Goal: Information Seeking & Learning: Learn about a topic

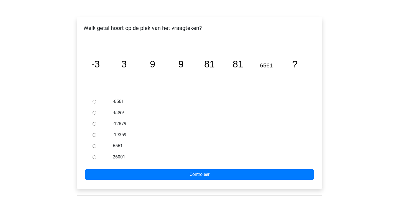
scroll to position [93, 0]
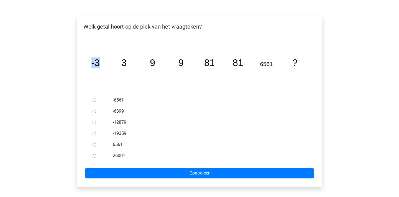
drag, startPoint x: 92, startPoint y: 51, endPoint x: 99, endPoint y: 51, distance: 6.6
click at [99, 57] on tspan "-3" at bounding box center [95, 62] width 8 height 11
drag, startPoint x: 124, startPoint y: 47, endPoint x: 132, endPoint y: 47, distance: 8.0
click at [132, 47] on icon "image/svg+xml -3 3 9 9 81 81 6561 ?" at bounding box center [200, 65] width 228 height 57
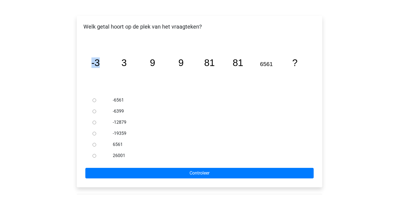
click at [132, 47] on icon "image/svg+xml -3 3 9 9 81 81 6561 ?" at bounding box center [200, 65] width 228 height 57
click at [95, 143] on input "6561" at bounding box center [95, 145] width 4 height 4
radio input "true"
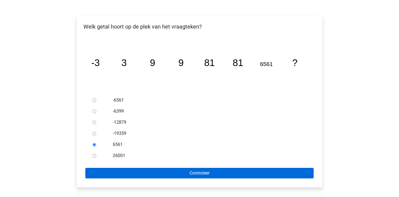
click at [153, 168] on input "Controleer" at bounding box center [199, 173] width 228 height 11
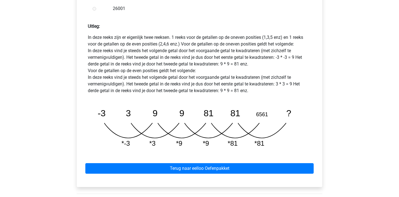
scroll to position [253, 0]
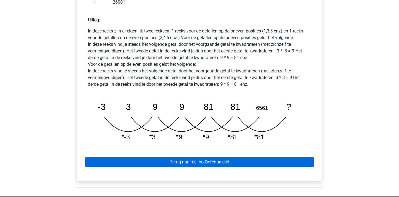
click at [247, 156] on link "Terug naar eelloo Oefenpakket" at bounding box center [199, 161] width 228 height 11
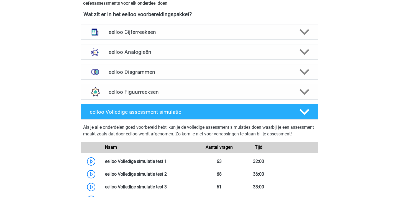
scroll to position [212, 0]
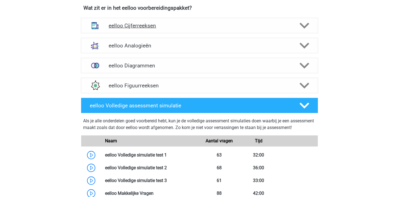
click at [308, 29] on icon at bounding box center [304, 26] width 10 height 10
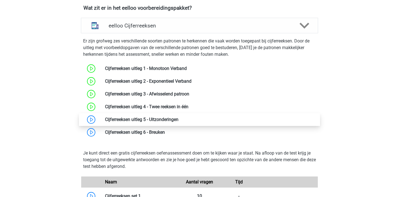
click at [178, 118] on link at bounding box center [178, 119] width 0 height 5
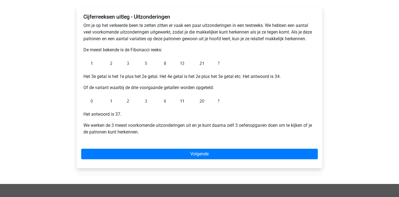
scroll to position [89, 0]
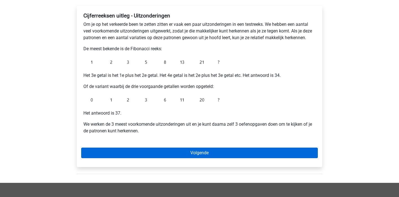
click at [193, 153] on link "Volgende" at bounding box center [199, 152] width 237 height 11
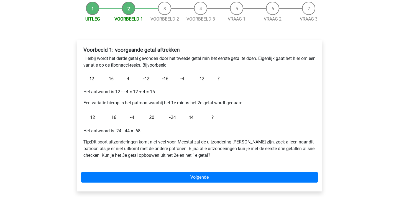
scroll to position [56, 0]
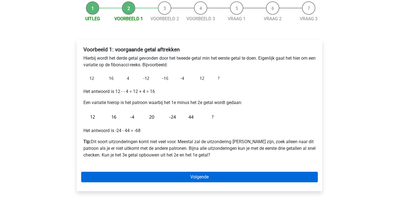
click at [292, 179] on link "Volgende" at bounding box center [199, 176] width 237 height 11
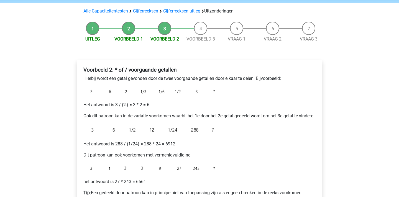
scroll to position [79, 0]
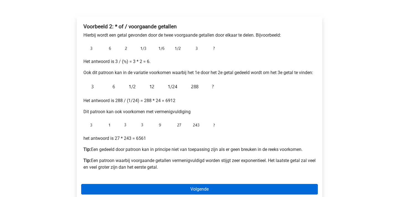
click at [274, 185] on link "Volgende" at bounding box center [199, 189] width 237 height 11
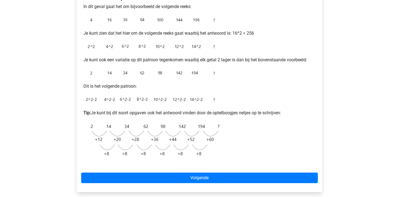
scroll to position [112, 0]
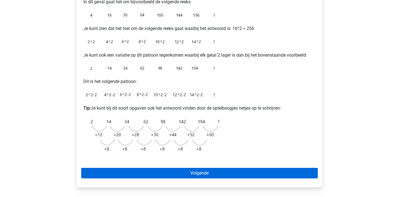
click at [268, 170] on link "Volgende" at bounding box center [199, 173] width 237 height 11
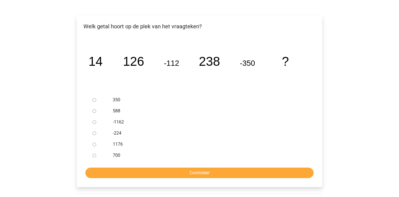
scroll to position [76, 0]
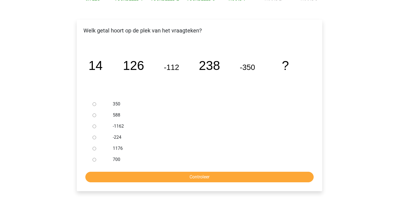
click at [94, 104] on input "350" at bounding box center [95, 104] width 4 height 4
radio input "true"
click at [171, 176] on input "Controleer" at bounding box center [199, 176] width 228 height 11
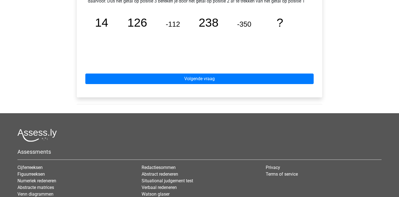
scroll to position [275, 0]
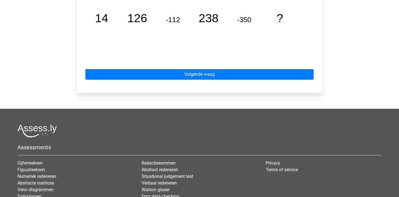
click at [250, 80] on div "Volgende vraag" at bounding box center [199, 73] width 237 height 30
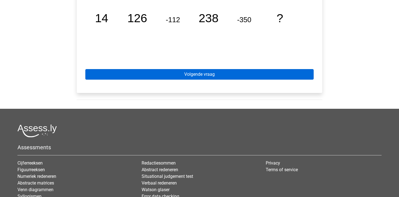
click at [260, 70] on link "Volgende vraag" at bounding box center [199, 74] width 228 height 11
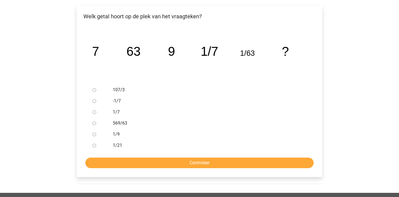
scroll to position [91, 0]
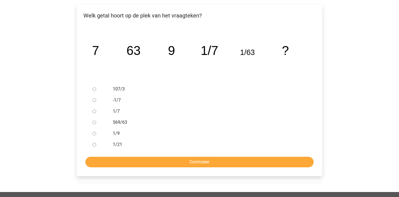
click at [95, 135] on input "1/9" at bounding box center [95, 134] width 4 height 4
radio input "true"
click at [137, 161] on input "Controleer" at bounding box center [199, 161] width 228 height 11
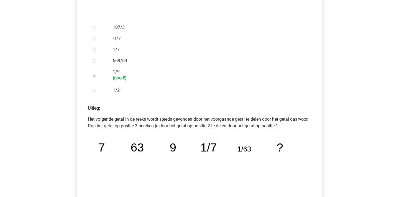
scroll to position [167, 0]
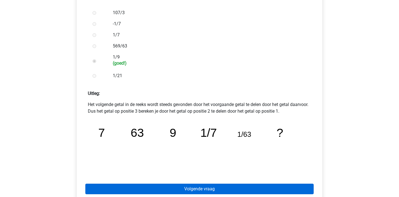
click at [236, 186] on link "Volgende vraag" at bounding box center [199, 188] width 228 height 11
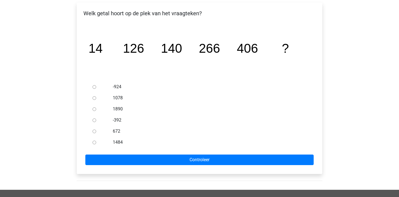
scroll to position [87, 0]
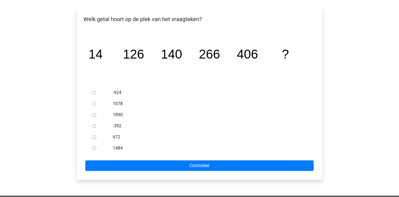
click at [94, 137] on input "672" at bounding box center [95, 137] width 4 height 4
radio input "true"
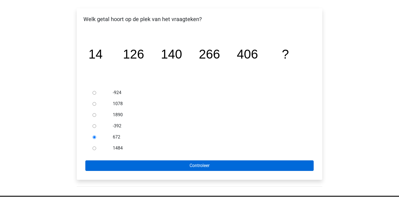
click at [136, 165] on input "Controleer" at bounding box center [199, 165] width 228 height 11
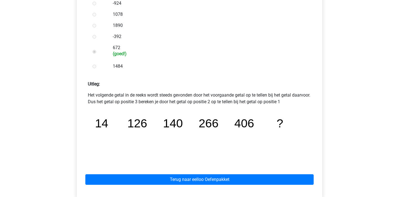
scroll to position [177, 0]
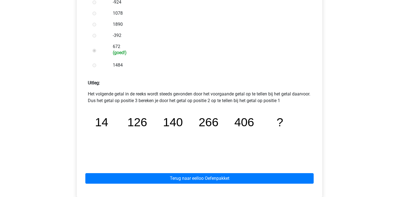
click at [165, 184] on div "Terug naar eelloo Oefenpakket" at bounding box center [199, 177] width 237 height 30
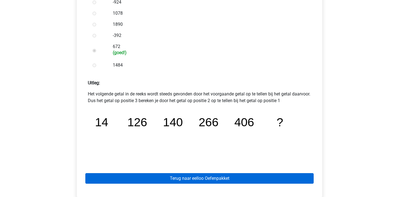
click at [165, 183] on link "Terug naar eelloo Oefenpakket" at bounding box center [199, 178] width 228 height 11
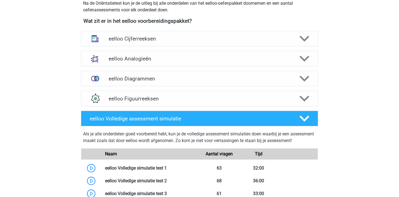
scroll to position [198, 0]
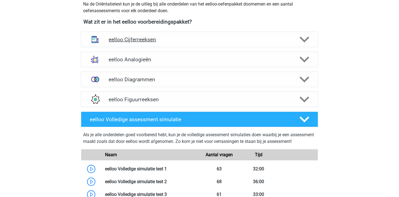
click at [286, 39] on h4 "eelloo Cijferreeksen" at bounding box center [199, 39] width 181 height 6
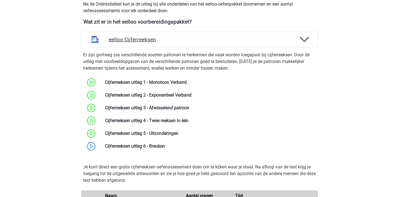
click at [245, 37] on h4 "eelloo Cijferreeksen" at bounding box center [199, 39] width 181 height 6
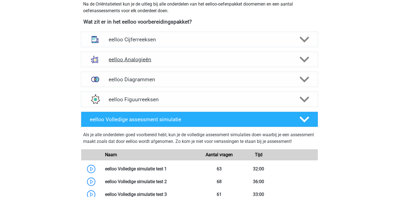
click at [232, 57] on h4 "eelloo Analogieën" at bounding box center [199, 59] width 181 height 6
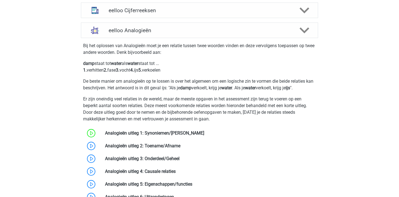
scroll to position [221, 0]
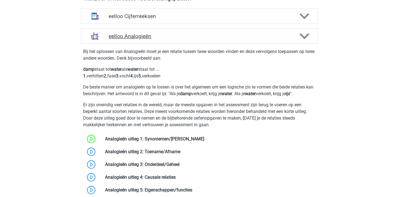
click at [243, 42] on div "eelloo Analogieën" at bounding box center [199, 36] width 237 height 16
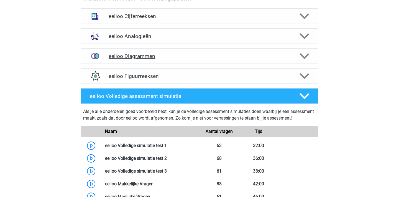
click at [239, 52] on div "eelloo Diagrammen" at bounding box center [199, 56] width 237 height 16
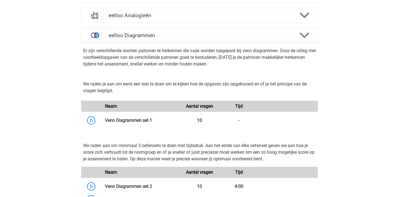
scroll to position [242, 0]
click at [245, 39] on div "eelloo Diagrammen" at bounding box center [199, 36] width 237 height 16
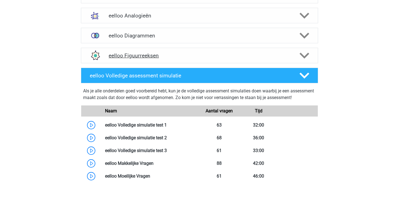
click at [247, 53] on h4 "eelloo Figuurreeksen" at bounding box center [199, 55] width 181 height 6
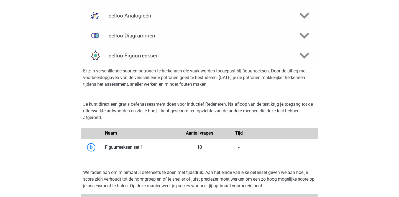
click at [247, 53] on h4 "eelloo Figuurreeksen" at bounding box center [199, 55] width 181 height 6
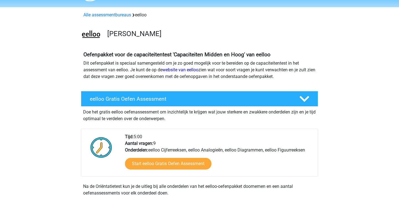
scroll to position [11, 0]
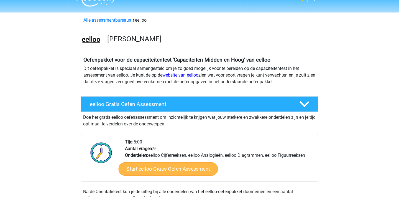
click at [197, 169] on link "Start eelloo Gratis Oefen Assessment" at bounding box center [168, 168] width 99 height 13
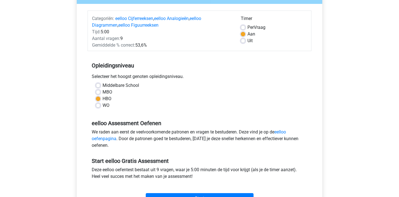
scroll to position [67, 0]
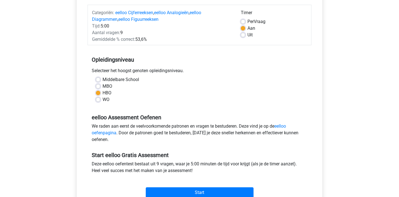
click at [247, 35] on label "Uit" at bounding box center [249, 35] width 5 height 7
click at [244, 35] on input "Uit" at bounding box center [243, 35] width 4 height 6
radio input "true"
click at [247, 27] on label "Aan" at bounding box center [251, 28] width 8 height 7
click at [244, 27] on input "Aan" at bounding box center [243, 28] width 4 height 6
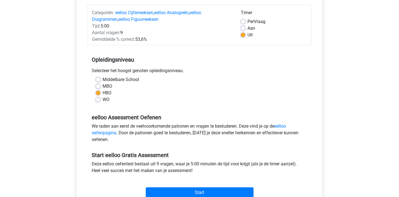
radio input "true"
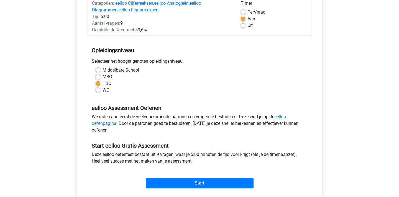
scroll to position [77, 0]
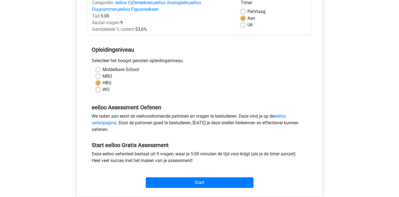
click at [247, 11] on label "Per Vraag" at bounding box center [256, 11] width 18 height 7
click at [242, 11] on input "Per Vraag" at bounding box center [243, 11] width 4 height 6
radio input "true"
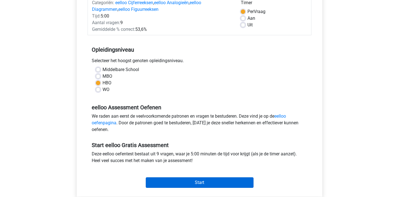
click at [227, 181] on input "Start" at bounding box center [200, 182] width 108 height 11
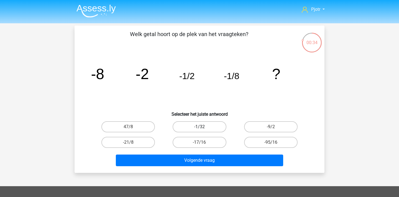
click at [214, 129] on label "-1/32" at bounding box center [199, 126] width 53 height 11
click at [203, 129] on input "-1/32" at bounding box center [201, 129] width 4 height 4
radio input "true"
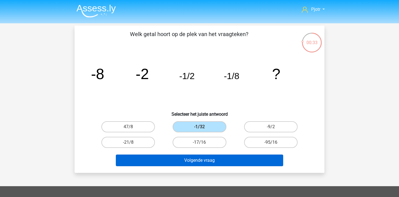
click at [224, 161] on button "Volgende vraag" at bounding box center [200, 160] width 168 height 12
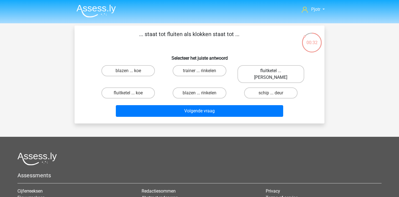
click at [286, 70] on label "fluitketel ... luiden" at bounding box center [270, 74] width 67 height 18
click at [274, 71] on input "fluitketel ... luiden" at bounding box center [273, 73] width 4 height 4
radio input "true"
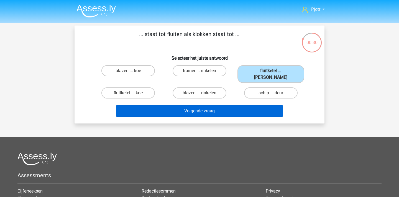
click at [220, 106] on button "Volgende vraag" at bounding box center [200, 111] width 168 height 12
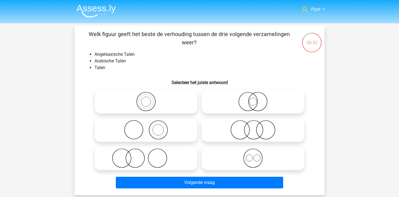
click at [255, 160] on icon at bounding box center [253, 157] width 98 height 19
click at [255, 155] on input "radio" at bounding box center [255, 154] width 4 height 4
radio input "true"
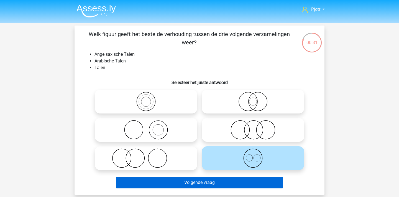
click at [209, 182] on button "Volgende vraag" at bounding box center [200, 182] width 168 height 12
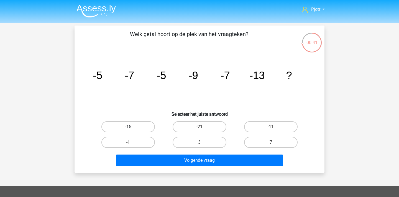
click at [142, 126] on label "-15" at bounding box center [127, 126] width 53 height 11
click at [132, 127] on input "-15" at bounding box center [130, 129] width 4 height 4
radio input "true"
click at [269, 132] on div "-11" at bounding box center [270, 127] width 71 height 16
click at [275, 124] on label "-11" at bounding box center [270, 126] width 53 height 11
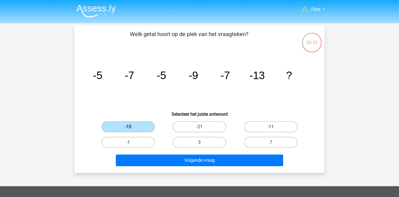
click at [274, 127] on input "-11" at bounding box center [273, 129] width 4 height 4
radio input "true"
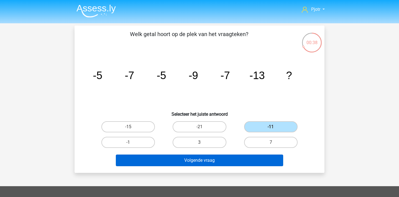
click at [241, 158] on button "Volgende vraag" at bounding box center [200, 160] width 168 height 12
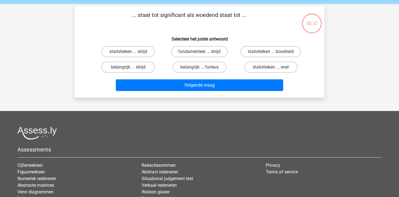
scroll to position [20, 0]
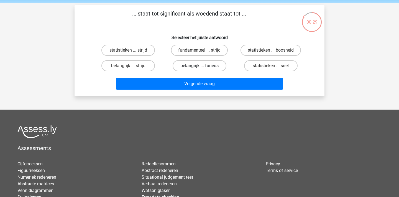
click at [193, 66] on label "belangrijk ... furieus" at bounding box center [199, 65] width 53 height 11
click at [199, 66] on input "belangrijk ... furieus" at bounding box center [201, 68] width 4 height 4
radio input "true"
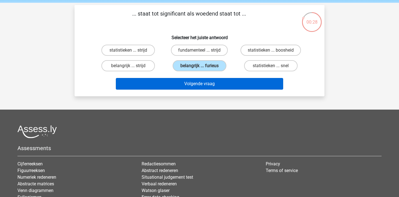
click at [224, 88] on button "Volgende vraag" at bounding box center [200, 84] width 168 height 12
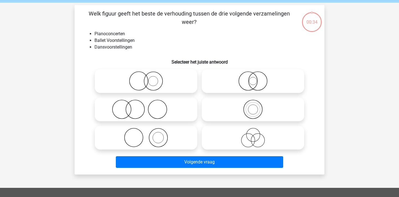
scroll to position [25, 0]
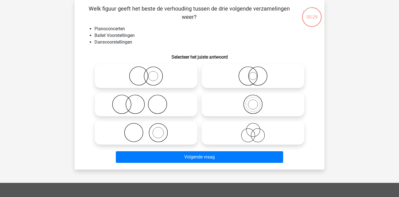
click at [142, 130] on icon at bounding box center [146, 132] width 98 height 19
click at [146, 130] on input "radio" at bounding box center [148, 128] width 4 height 4
radio input "true"
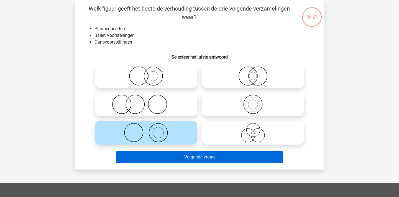
click at [210, 158] on button "Volgende vraag" at bounding box center [200, 157] width 168 height 12
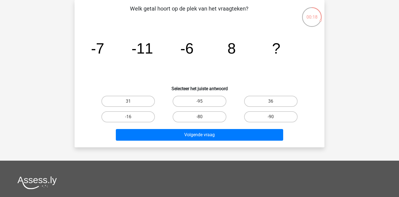
click at [131, 102] on input "31" at bounding box center [130, 103] width 4 height 4
radio input "true"
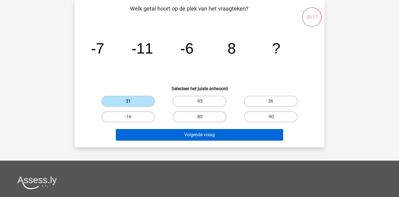
click at [192, 134] on button "Volgende vraag" at bounding box center [200, 135] width 168 height 12
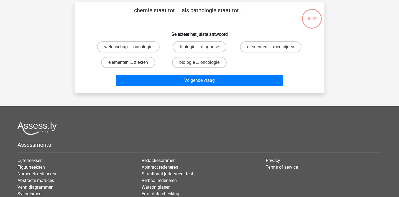
scroll to position [24, 0]
click at [147, 61] on label "elementen ... ziekten" at bounding box center [128, 62] width 54 height 11
click at [132, 62] on input "elementen ... ziekten" at bounding box center [130, 64] width 4 height 4
radio input "true"
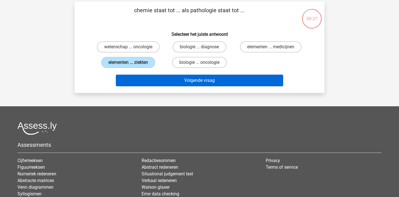
click at [207, 83] on button "Volgende vraag" at bounding box center [200, 81] width 168 height 12
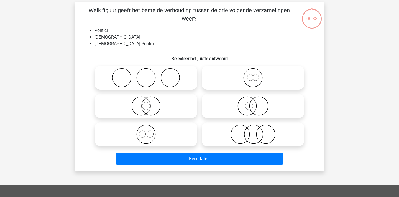
scroll to position [25, 0]
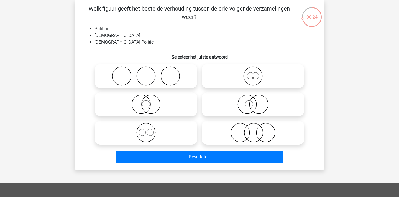
click at [178, 113] on icon at bounding box center [146, 103] width 98 height 19
click at [150, 101] on input "radio" at bounding box center [148, 100] width 4 height 4
radio input "true"
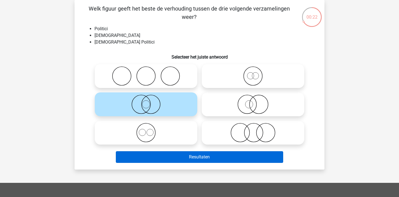
click at [227, 161] on button "Resultaten" at bounding box center [200, 157] width 168 height 12
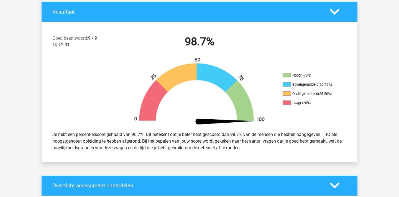
scroll to position [120, 0]
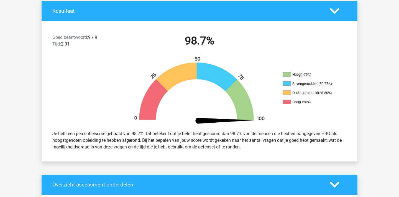
click at [333, 7] on icon at bounding box center [335, 11] width 10 height 10
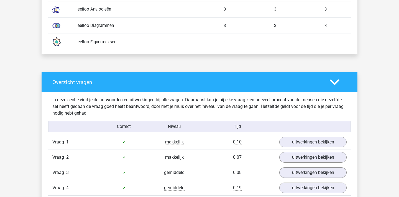
scroll to position [230, 0]
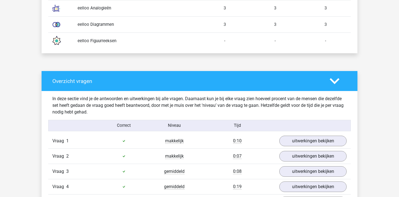
click at [88, 38] on div "eelloo Figuurreeksen" at bounding box center [136, 41] width 126 height 6
click at [116, 42] on div "eelloo Figuurreeksen" at bounding box center [136, 41] width 126 height 6
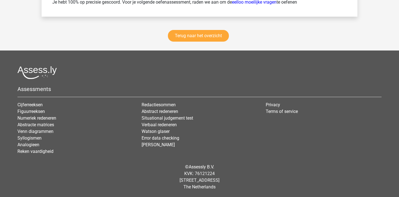
scroll to position [805, 0]
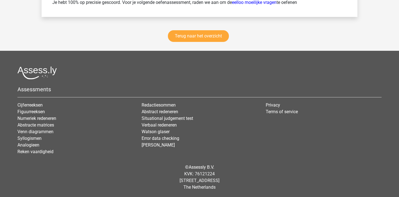
click at [207, 29] on div "Terug naar het overzicht" at bounding box center [200, 37] width 316 height 27
click at [205, 35] on link "Terug naar het overzicht" at bounding box center [198, 36] width 61 height 12
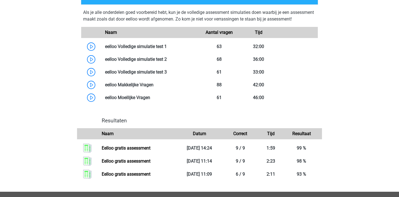
scroll to position [325, 0]
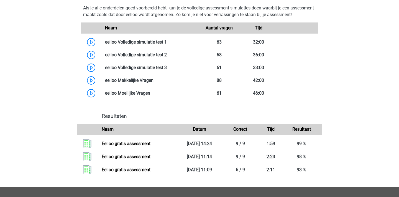
click at [342, 123] on div "Pjotr Pjotr.westdijk@hotmail.nl Nederlands" at bounding box center [199, 4] width 399 height 658
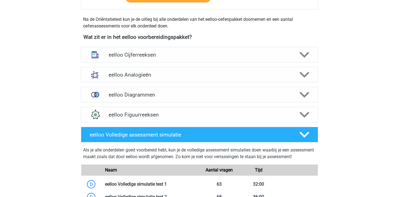
scroll to position [175, 0]
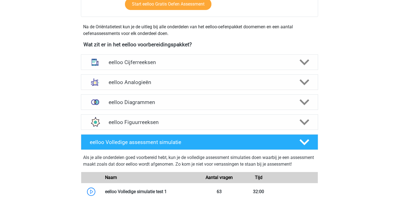
click at [270, 122] on h4 "eelloo Figuurreeksen" at bounding box center [199, 122] width 181 height 6
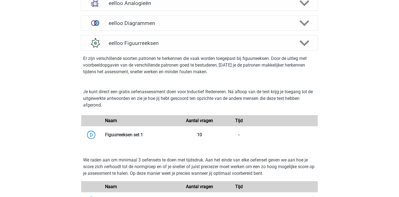
scroll to position [253, 0]
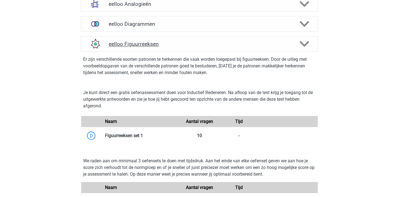
click at [280, 47] on div "eelloo Figuurreeksen" at bounding box center [199, 44] width 237 height 16
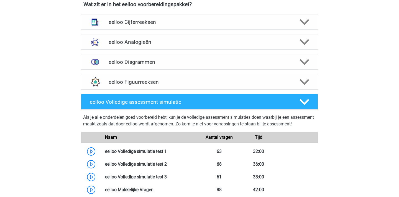
scroll to position [201, 0]
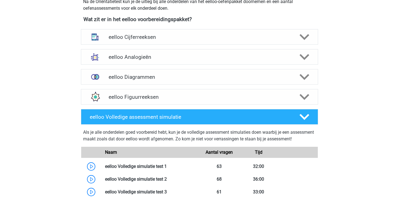
click at [280, 47] on div "eelloo Analogieën Bij het oplossen van Analogieën moet je een relatie tussen tw…" at bounding box center [199, 57] width 259 height 20
click at [288, 30] on div "eelloo Cijferreeksen" at bounding box center [199, 37] width 237 height 16
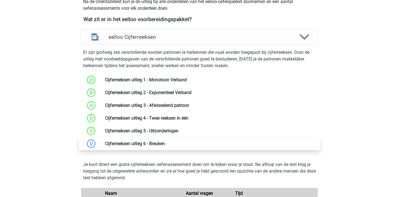
click at [165, 141] on link at bounding box center [165, 143] width 0 height 5
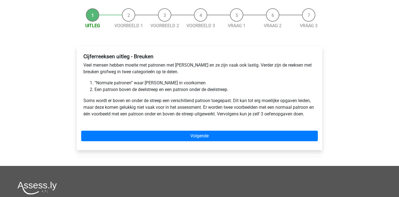
scroll to position [49, 0]
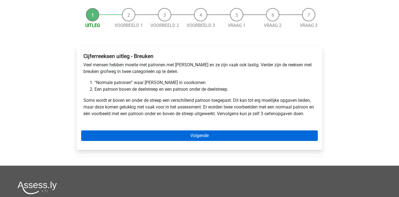
click at [284, 135] on link "Volgende" at bounding box center [199, 135] width 237 height 11
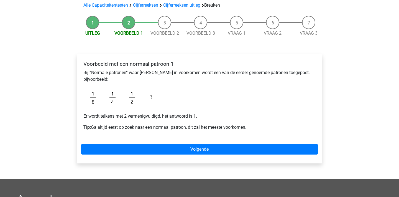
scroll to position [32, 0]
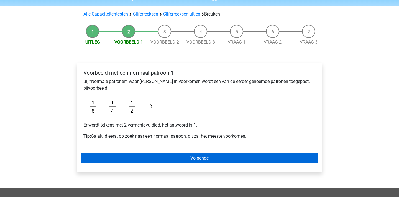
click at [287, 156] on link "Volgende" at bounding box center [199, 158] width 237 height 11
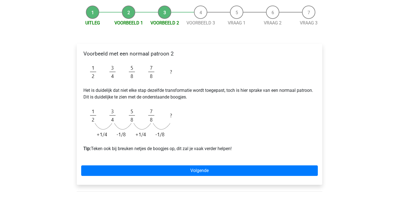
scroll to position [52, 0]
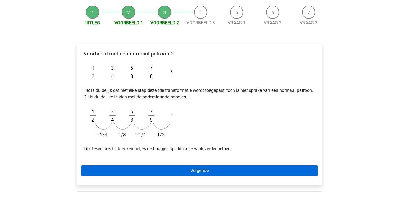
click at [302, 173] on link "Volgende" at bounding box center [199, 170] width 237 height 11
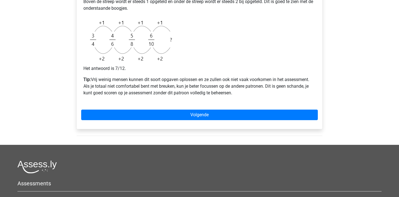
scroll to position [211, 0]
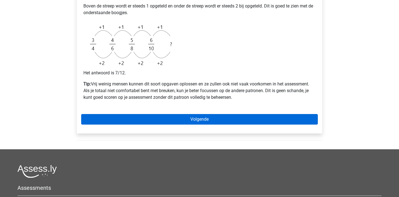
click at [235, 120] on link "Volgende" at bounding box center [199, 119] width 237 height 11
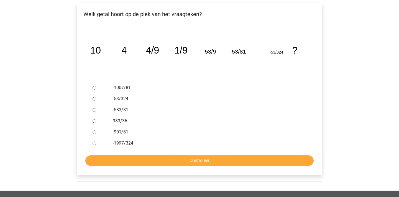
scroll to position [90, 0]
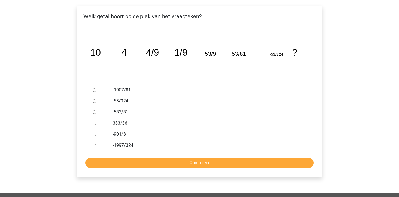
click at [117, 143] on label "-1997/324" at bounding box center [209, 145] width 192 height 7
click at [96, 143] on input "-1997/324" at bounding box center [95, 145] width 4 height 4
radio input "true"
click at [213, 165] on input "Controleer" at bounding box center [199, 162] width 228 height 11
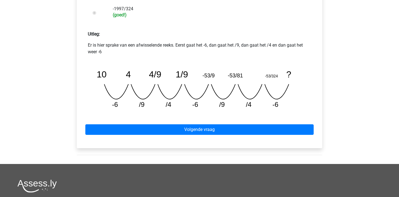
scroll to position [227, 0]
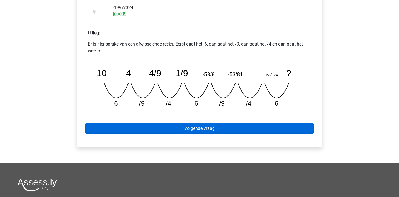
click at [242, 131] on link "Volgende vraag" at bounding box center [199, 128] width 228 height 11
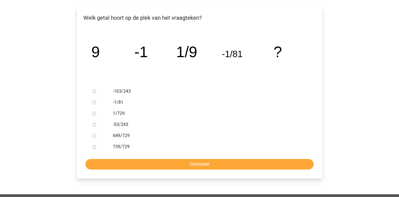
scroll to position [91, 0]
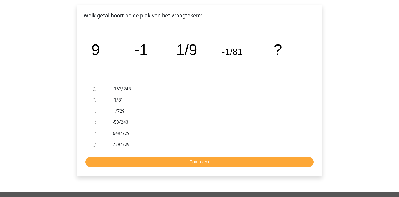
click at [118, 101] on label "-1/81" at bounding box center [209, 100] width 192 height 7
click at [96, 101] on input "-1/81" at bounding box center [95, 100] width 4 height 4
radio input "true"
click at [193, 164] on input "Controleer" at bounding box center [199, 161] width 228 height 11
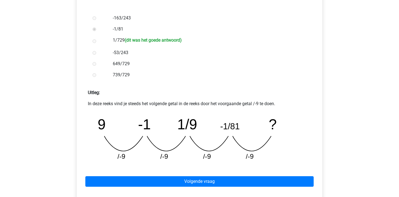
scroll to position [155, 0]
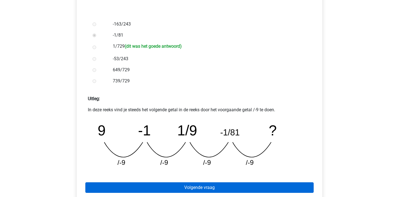
click at [275, 184] on link "Volgende vraag" at bounding box center [199, 187] width 228 height 11
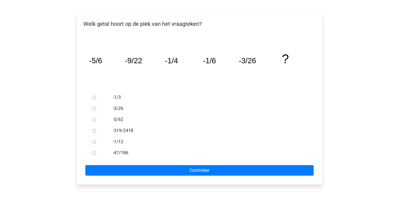
scroll to position [78, 0]
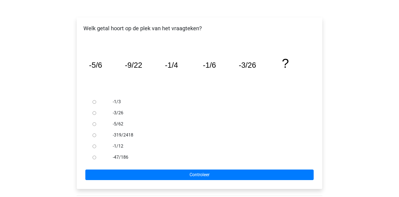
click at [120, 130] on div "-319/2418" at bounding box center [209, 134] width 200 height 11
click at [120, 125] on label "-5/62" at bounding box center [209, 123] width 192 height 7
click at [96, 125] on input "-5/62" at bounding box center [95, 124] width 4 height 4
radio input "true"
click at [123, 157] on label "-47/186" at bounding box center [209, 157] width 192 height 7
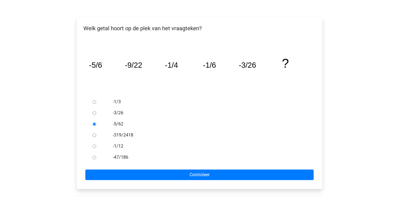
click at [96, 157] on input "-47/186" at bounding box center [95, 157] width 4 height 4
radio input "true"
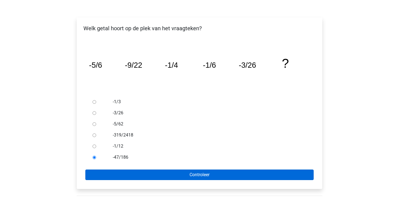
click at [189, 176] on input "Controleer" at bounding box center [199, 174] width 228 height 11
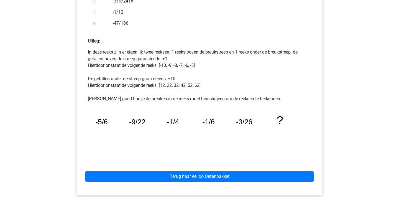
scroll to position [212, 0]
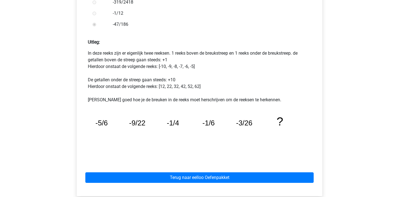
click at [278, 115] on tspan "?" at bounding box center [280, 120] width 7 height 13
click at [223, 125] on icon "image/svg+xml -5/6 -9/22 -1/4 -1/6 -3/26 ?" at bounding box center [199, 134] width 214 height 54
click at [150, 103] on p "In deze reeks zijn er eigenlijk twee reeksen. 1 reeks boven de breukstreep en 1…" at bounding box center [199, 76] width 223 height 53
click at [171, 102] on p "In deze reeks zijn er eigenlijk twee reeksen. 1 reeks boven de breukstreep en 1…" at bounding box center [199, 76] width 223 height 53
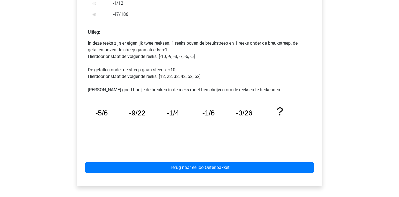
scroll to position [224, 0]
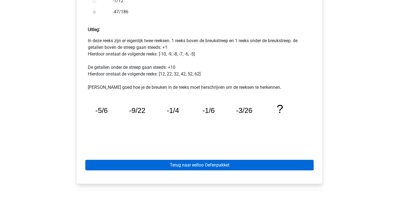
click at [219, 166] on link "Terug naar eelloo Oefenpakket" at bounding box center [199, 165] width 228 height 11
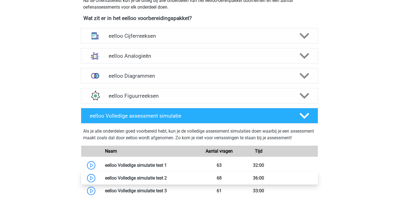
scroll to position [189, 0]
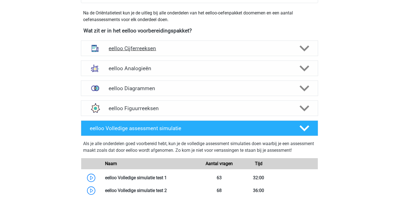
click at [216, 46] on h4 "eelloo Cijferreeksen" at bounding box center [199, 48] width 181 height 6
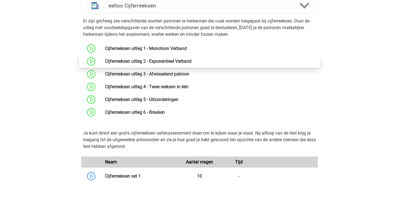
scroll to position [187, 0]
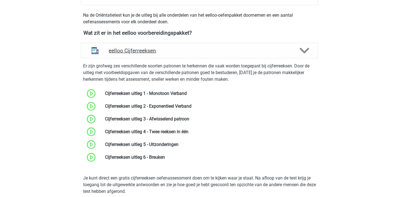
click at [216, 46] on div "eelloo Cijferreeksen" at bounding box center [199, 51] width 237 height 16
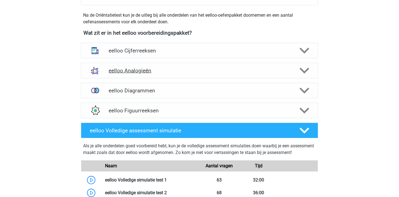
click at [215, 73] on h4 "eelloo Analogieën" at bounding box center [199, 70] width 181 height 6
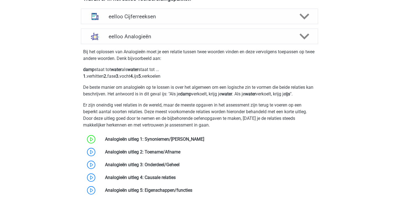
scroll to position [218, 0]
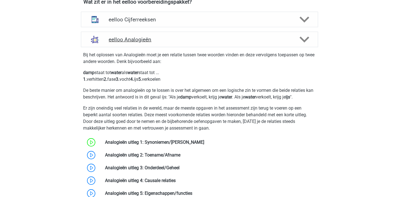
click at [228, 32] on div "eelloo Analogieën" at bounding box center [199, 40] width 237 height 16
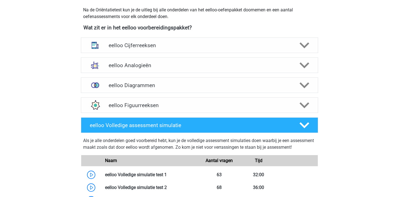
scroll to position [194, 0]
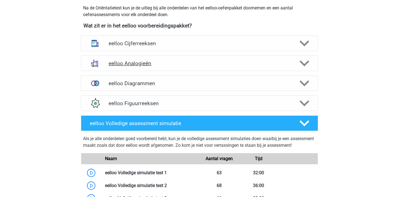
click at [227, 60] on h4 "eelloo Analogieën" at bounding box center [199, 63] width 181 height 6
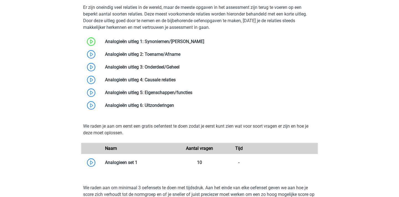
scroll to position [319, 0]
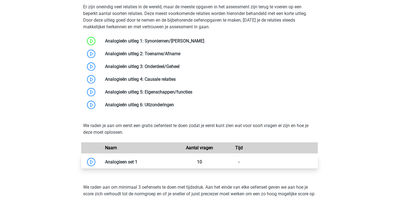
click at [137, 160] on link at bounding box center [137, 161] width 0 height 5
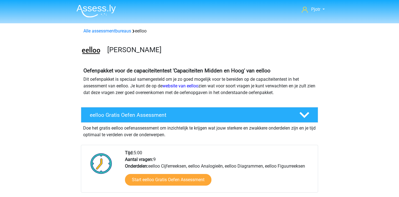
scroll to position [0, 0]
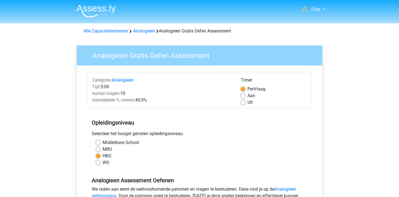
scroll to position [0, 0]
